Goal: Use online tool/utility: Utilize a website feature to perform a specific function

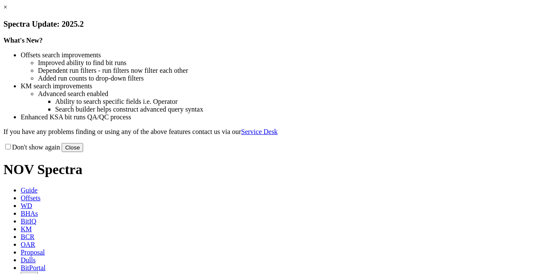
click at [7, 11] on link "×" at bounding box center [5, 6] width 4 height 7
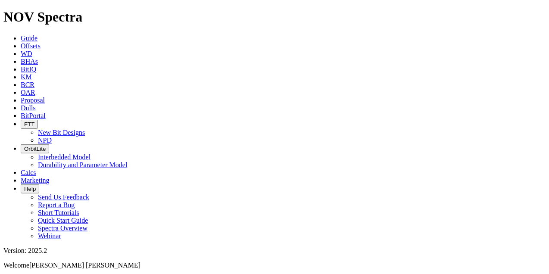
click at [40, 42] on span "Offsets" at bounding box center [31, 45] width 20 height 7
type input "b443-01"
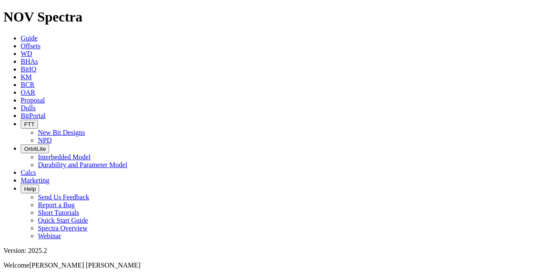
radio input "true"
radio input "false"
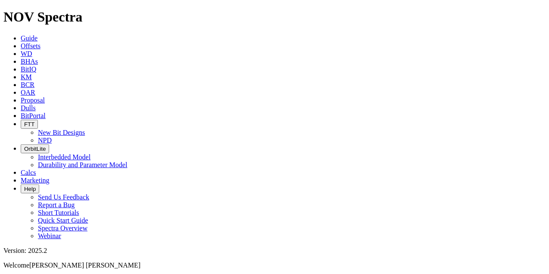
checkbox input "false"
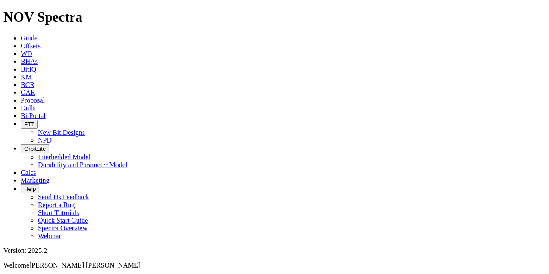
select select "? number:6.75 ?"
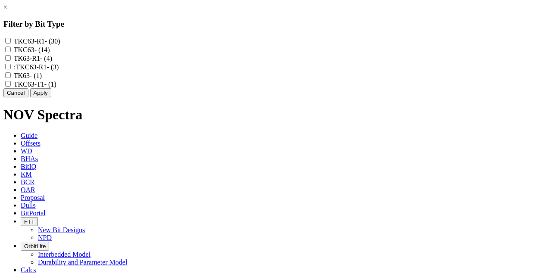
click at [223, 43] on div "TKC63-R1 - (30)" at bounding box center [274, 41] width 542 height 9
click at [11, 41] on input "TKC63-R1 - (30)" at bounding box center [8, 41] width 6 height 6
checkbox input "true"
click at [11, 52] on input "TKC63 - (14)" at bounding box center [8, 50] width 6 height 6
checkbox input "true"
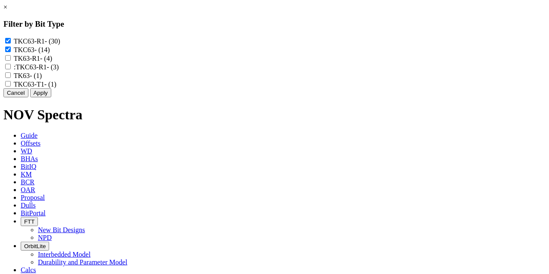
click at [11, 61] on input "TK63-R1 - (4)" at bounding box center [8, 58] width 6 height 6
checkbox input "true"
click at [11, 69] on input ":TKC63-R1 - (3)" at bounding box center [8, 67] width 6 height 6
checkbox input "true"
click at [51, 97] on button "Apply" at bounding box center [40, 92] width 21 height 9
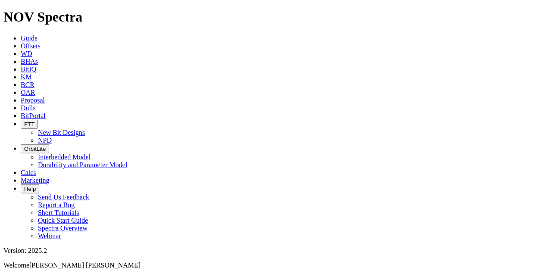
scroll to position [3818, 0]
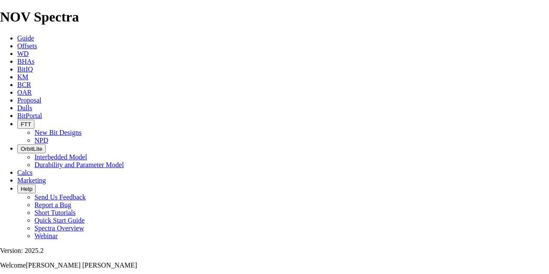
scroll to position [1225, 0]
checkbox input "false"
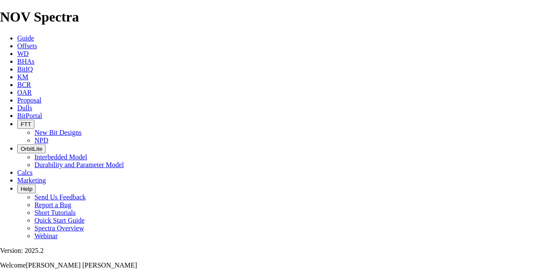
scroll to position [865, 0]
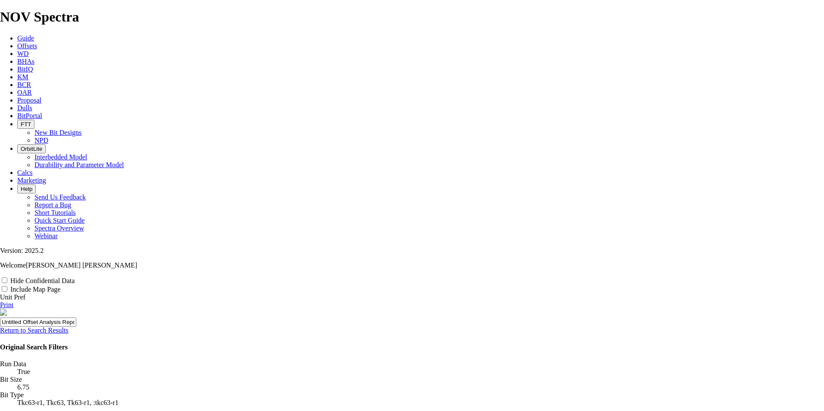
drag, startPoint x: 535, startPoint y: 0, endPoint x: 546, endPoint y: 171, distance: 171.8
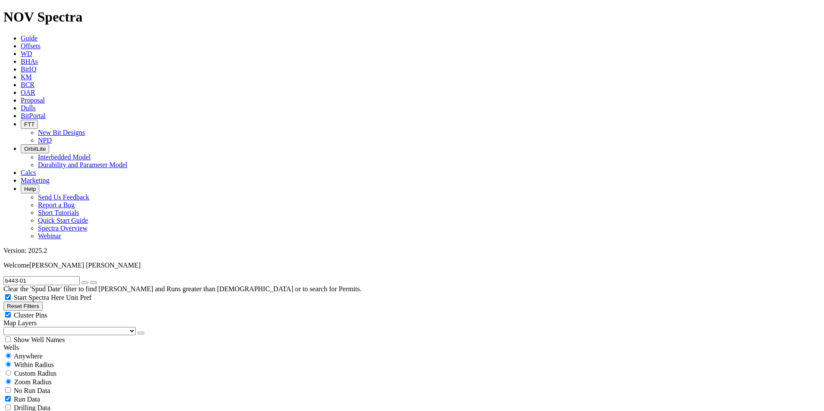
radio input "false"
radio input "true"
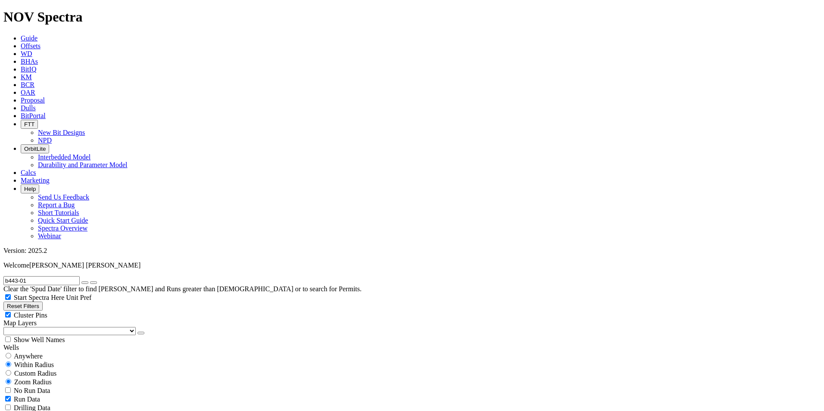
scroll to position [194, 0]
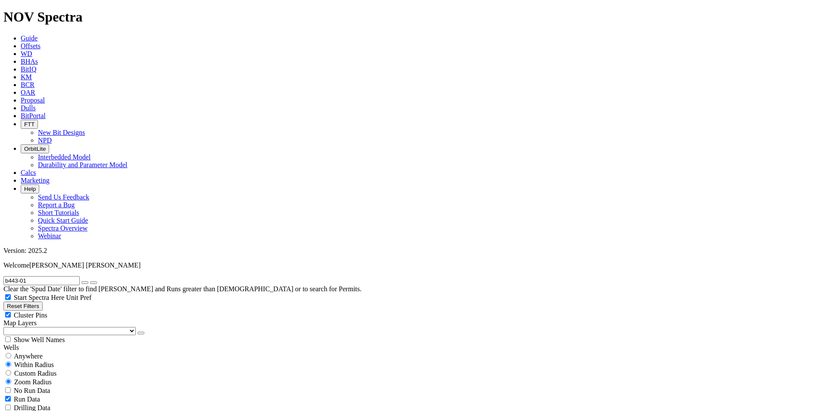
type input "40"
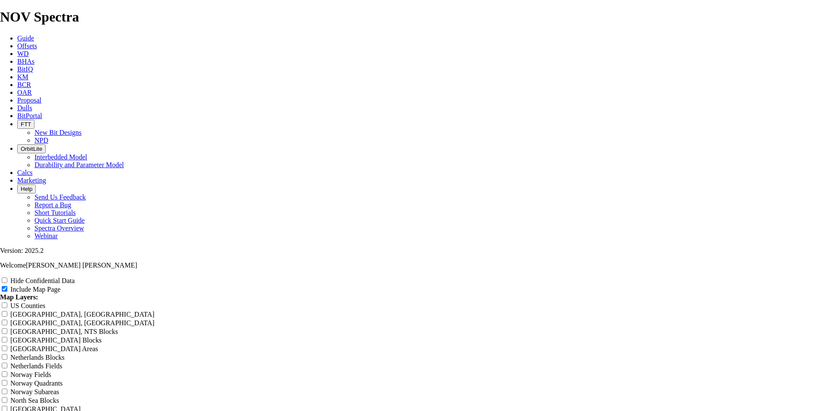
scroll to position [1091, 0]
